Goal: Download file/media

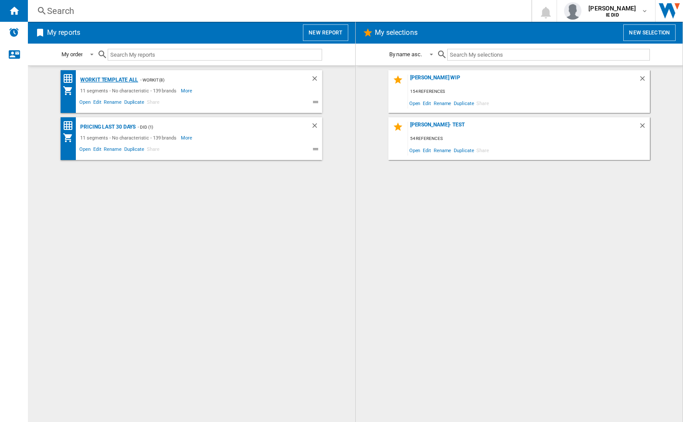
click at [109, 81] on div "Workit Template All" at bounding box center [108, 80] width 60 height 11
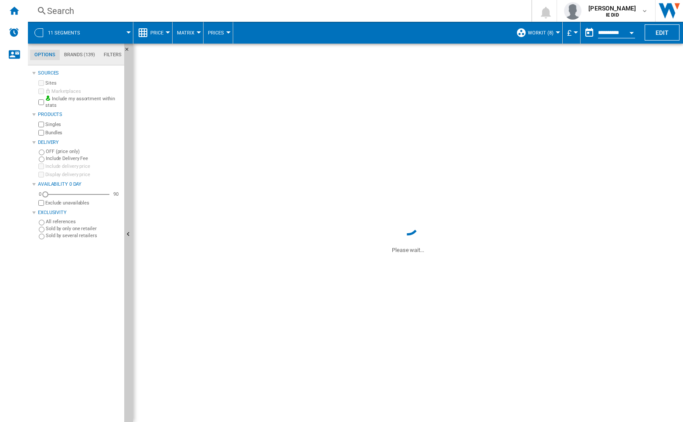
click at [578, 37] on md-menu "£ Argentin Peso Australian Dollar balboa Bolivia [GEOGRAPHIC_DATA] Bulgarian le…" at bounding box center [572, 33] width 18 height 22
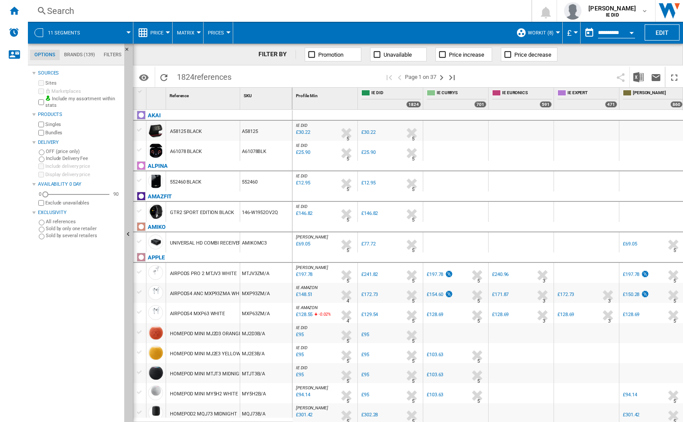
click at [577, 31] on div "Currency" at bounding box center [576, 32] width 4 height 2
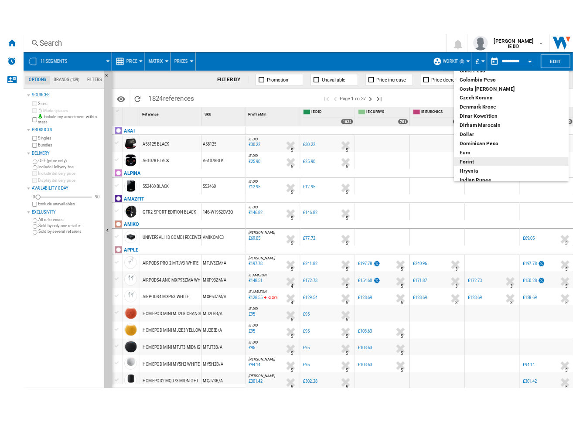
scroll to position [83, 0]
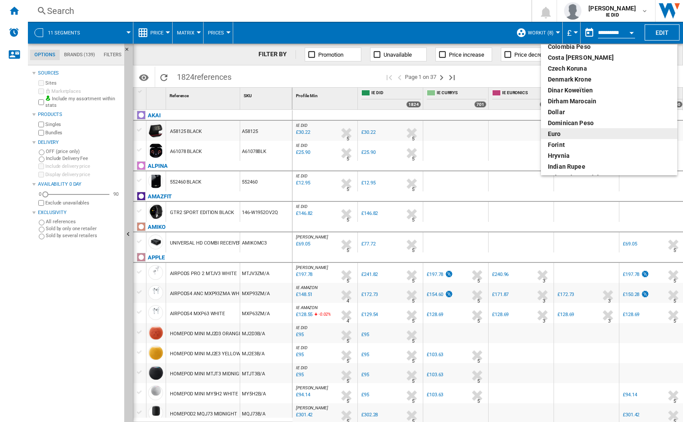
click at [565, 137] on div "euro" at bounding box center [609, 134] width 123 height 9
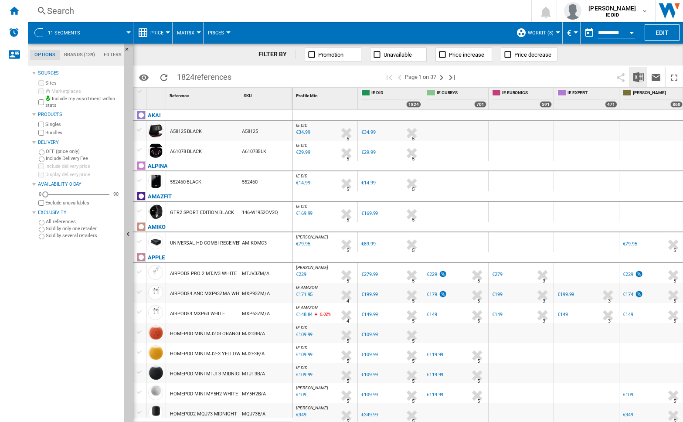
click at [637, 78] on img "Download in Excel" at bounding box center [639, 77] width 10 height 10
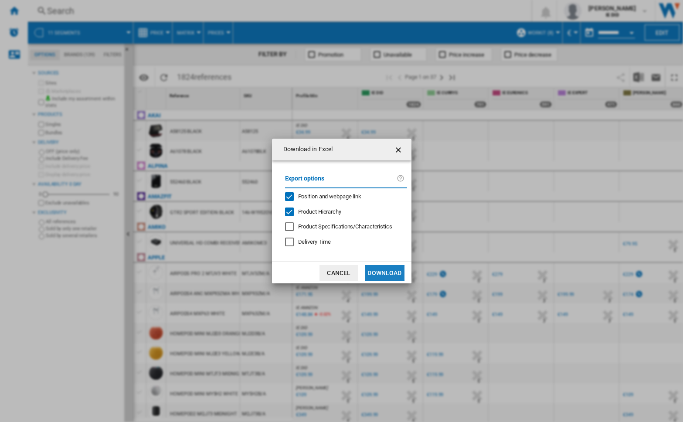
click at [382, 276] on button "Download" at bounding box center [384, 273] width 39 height 16
